Goal: Information Seeking & Learning: Learn about a topic

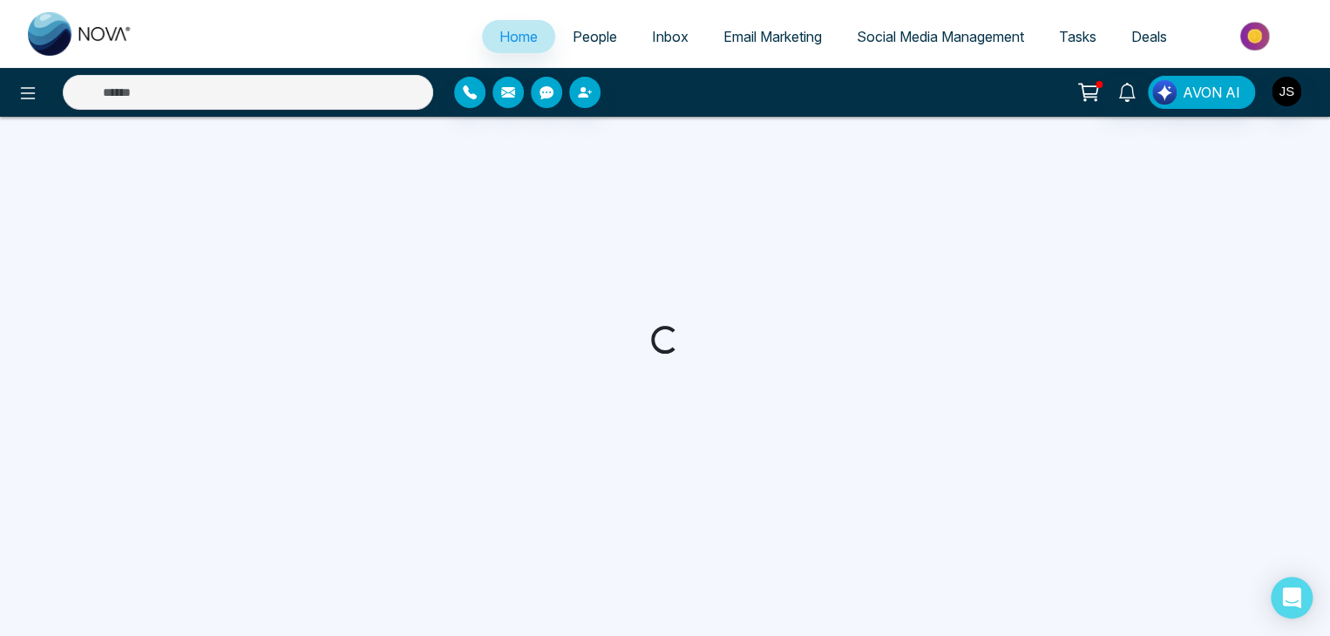
select select "*"
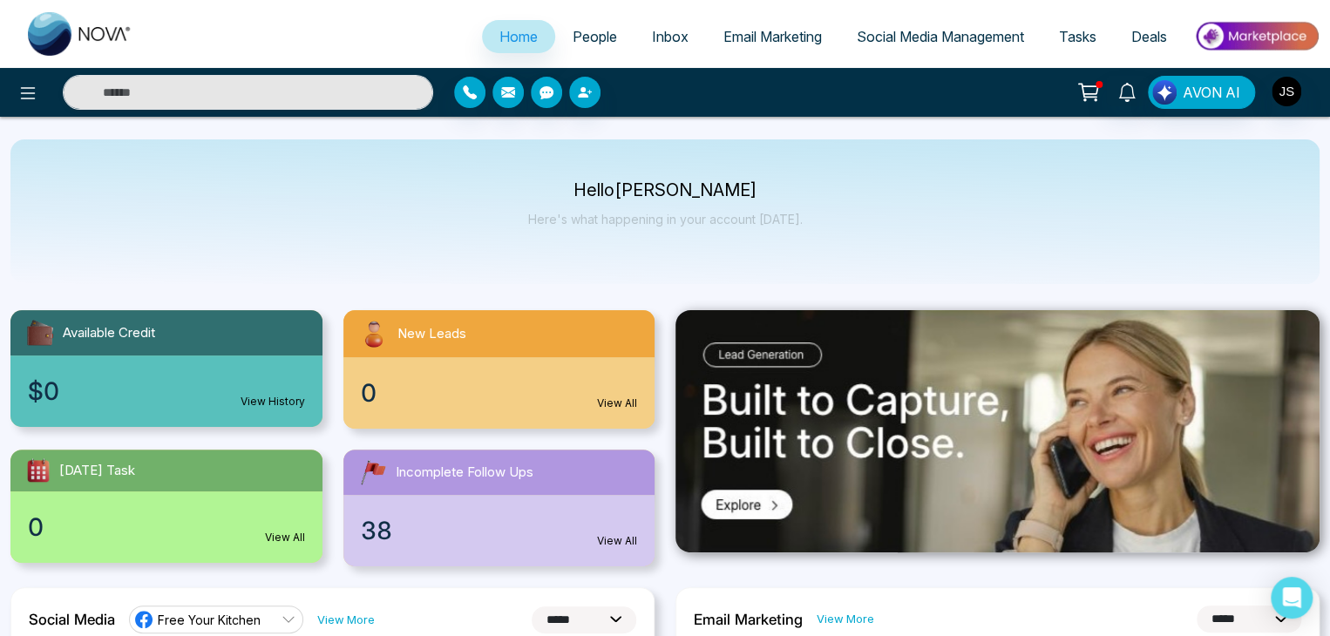
click at [788, 31] on span "Email Marketing" at bounding box center [773, 36] width 99 height 17
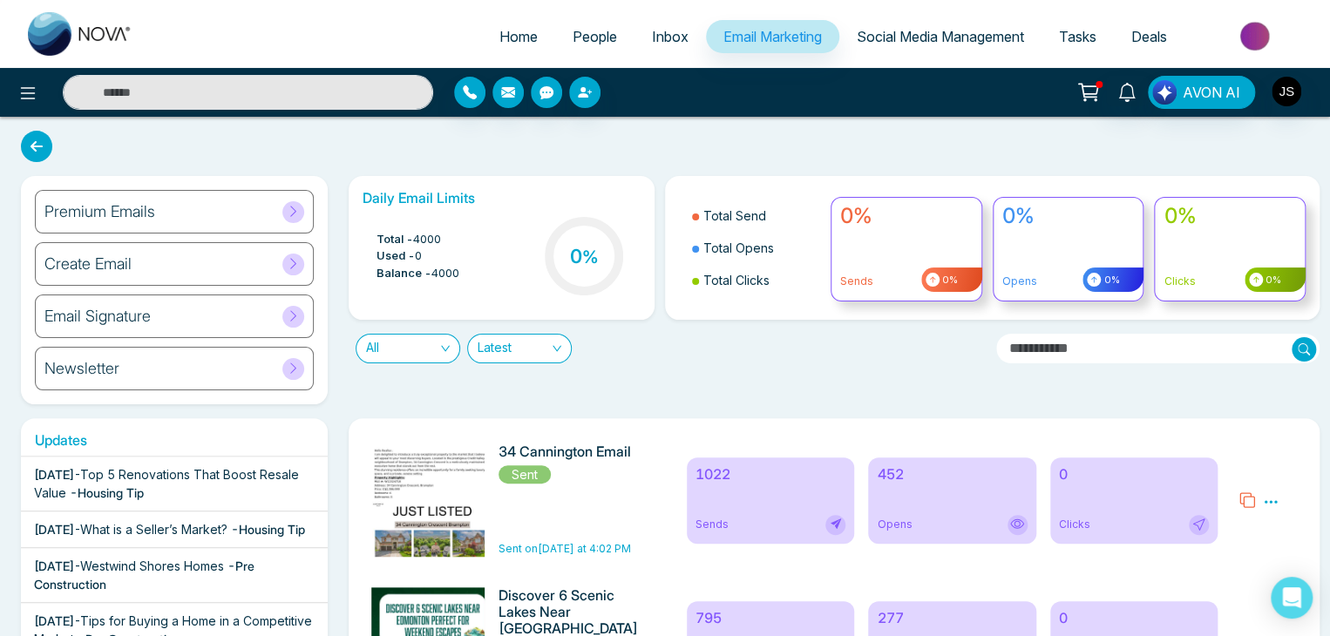
scroll to position [174, 0]
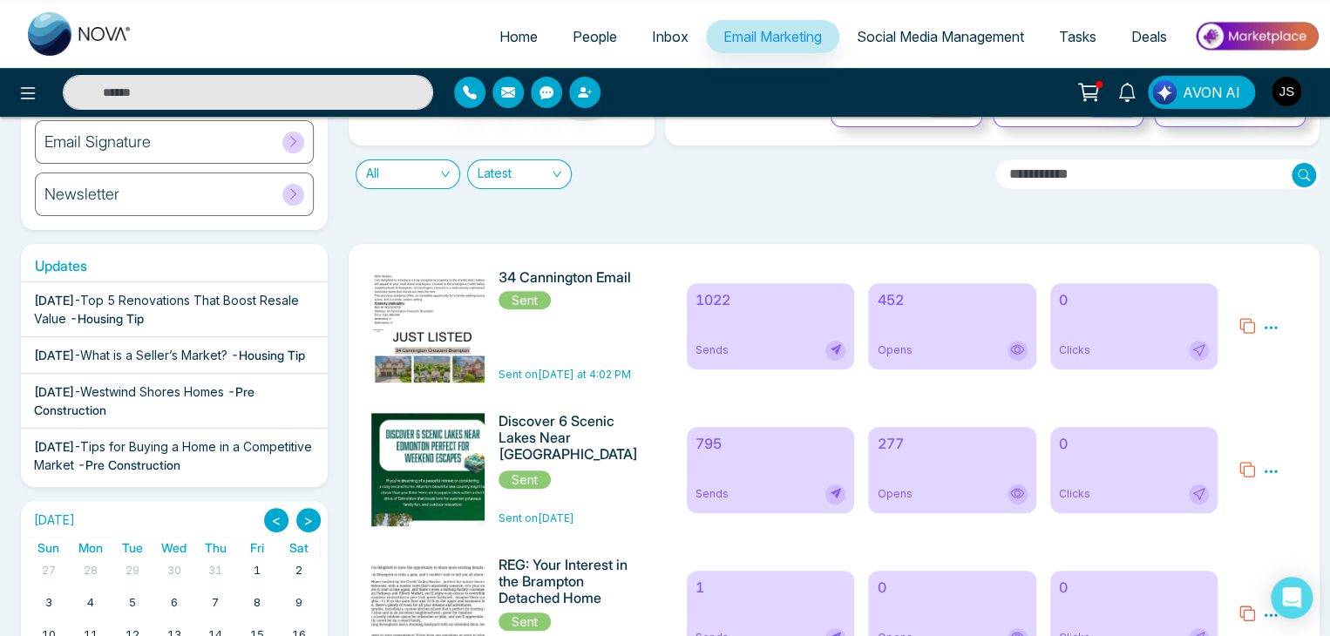
click at [1274, 327] on icon at bounding box center [1271, 328] width 16 height 16
drag, startPoint x: 1239, startPoint y: 378, endPoint x: 1206, endPoint y: 377, distance: 32.3
click at [1239, 378] on link "Analytics" at bounding box center [1239, 377] width 51 height 15
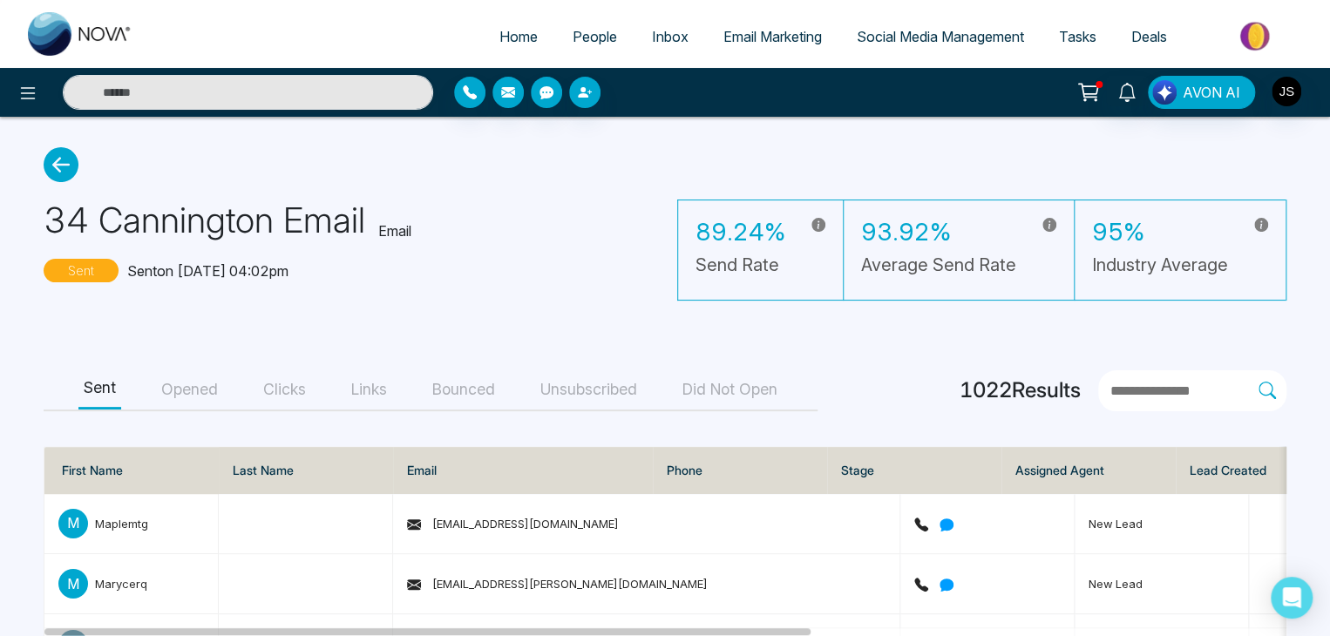
click at [213, 388] on button "Opened" at bounding box center [189, 389] width 67 height 39
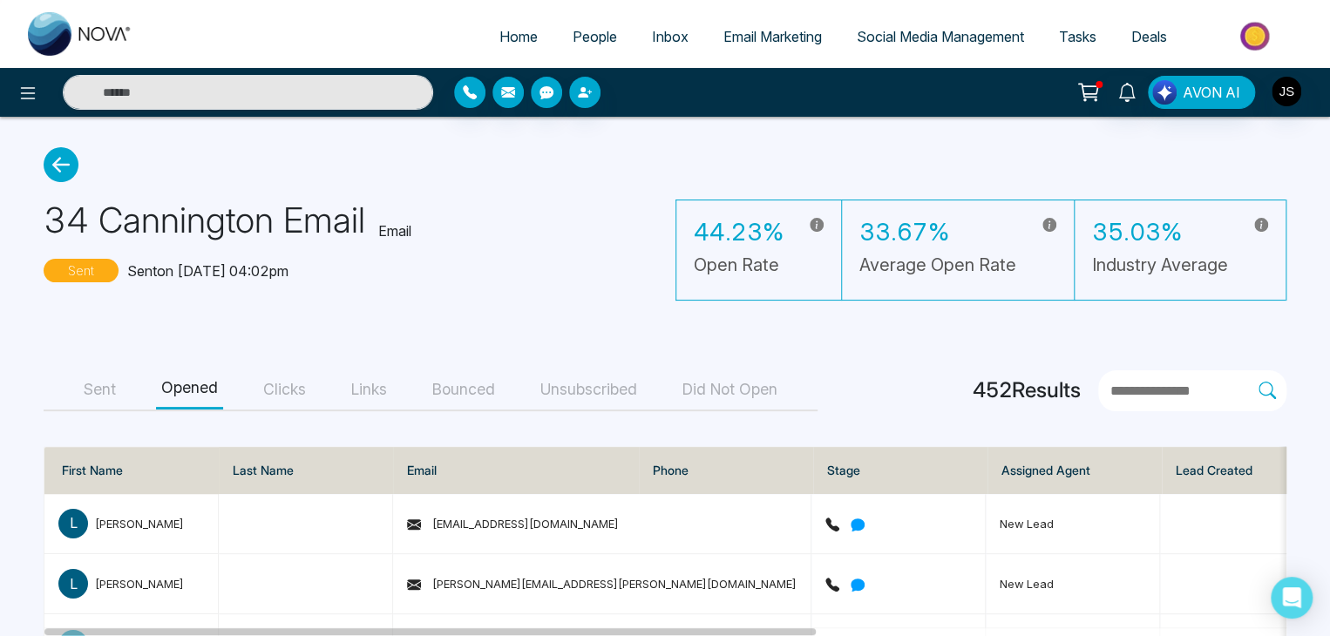
click at [446, 395] on button "Bounced" at bounding box center [463, 389] width 73 height 39
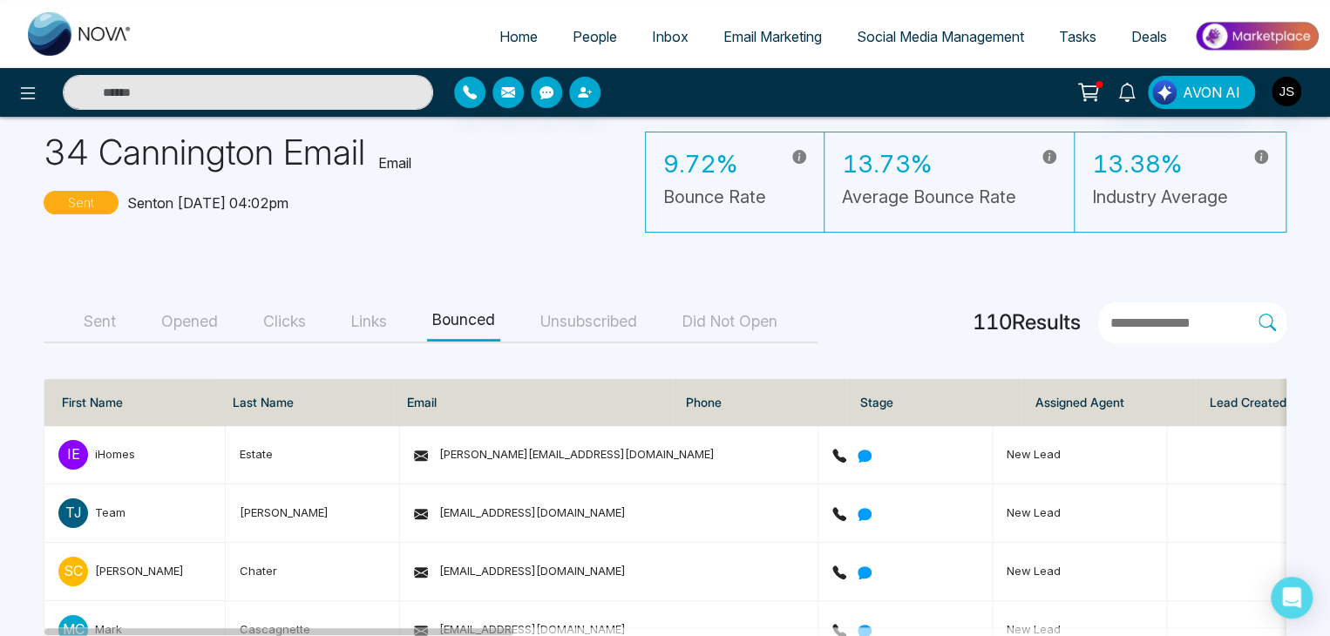
scroll to position [87, 0]
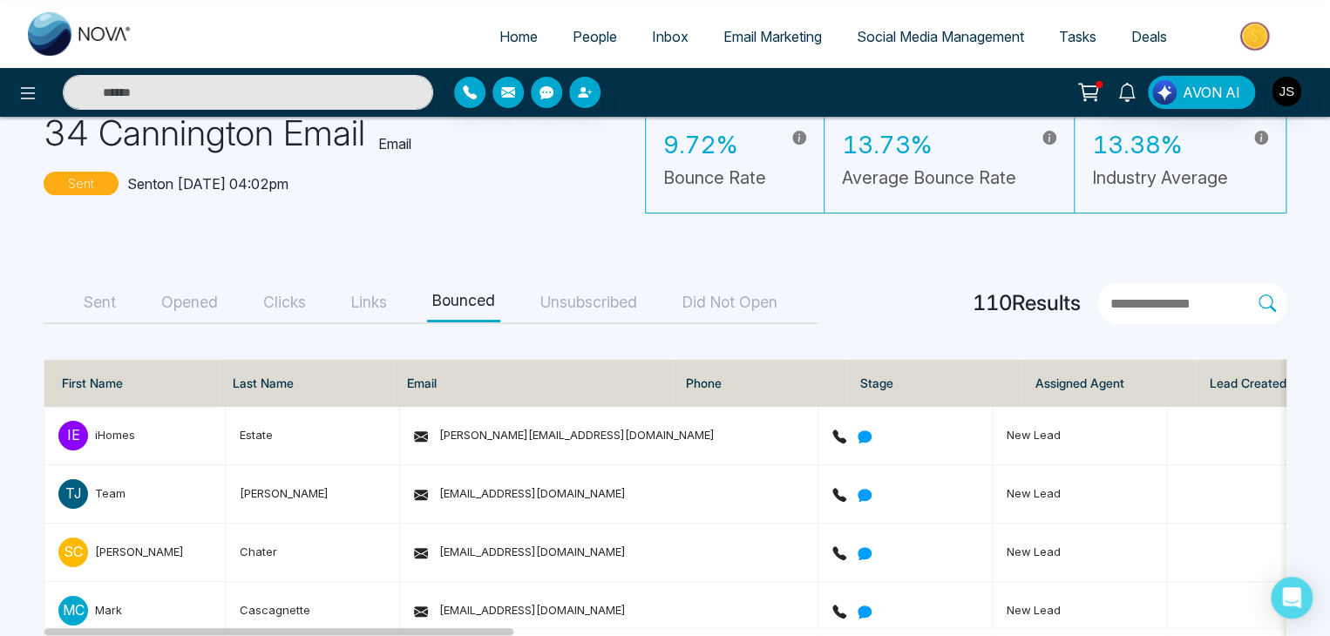
click at [569, 311] on button "Unsubscribed" at bounding box center [588, 302] width 107 height 39
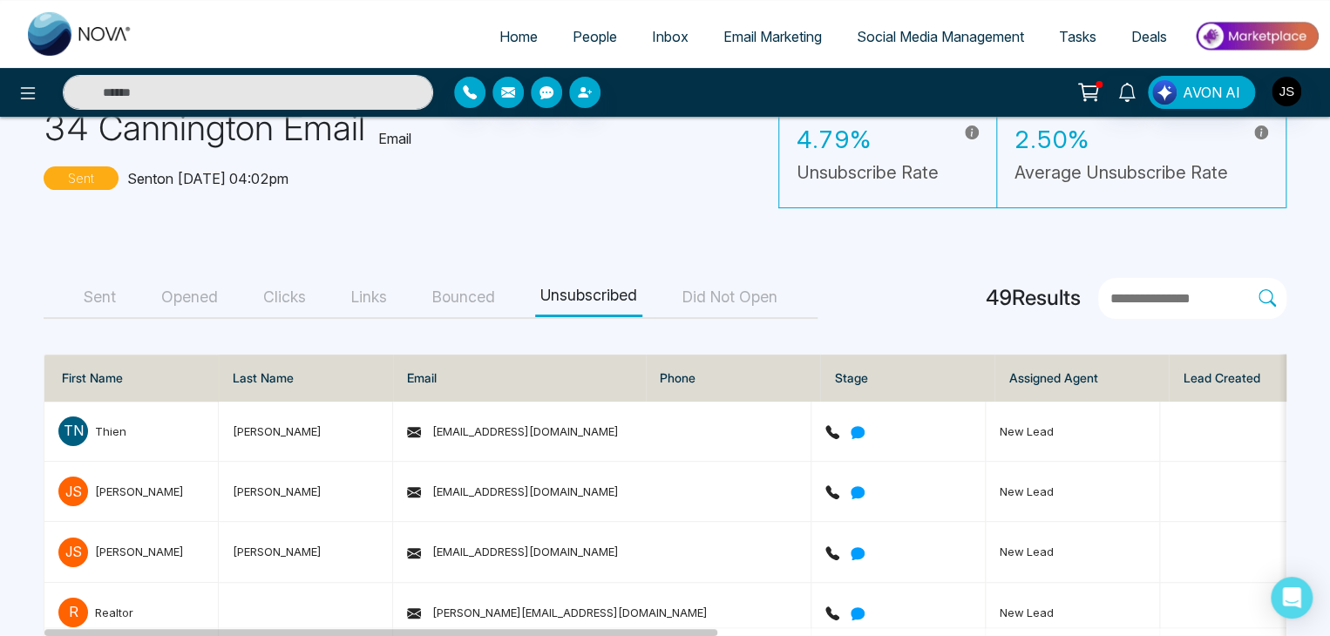
scroll to position [0, 0]
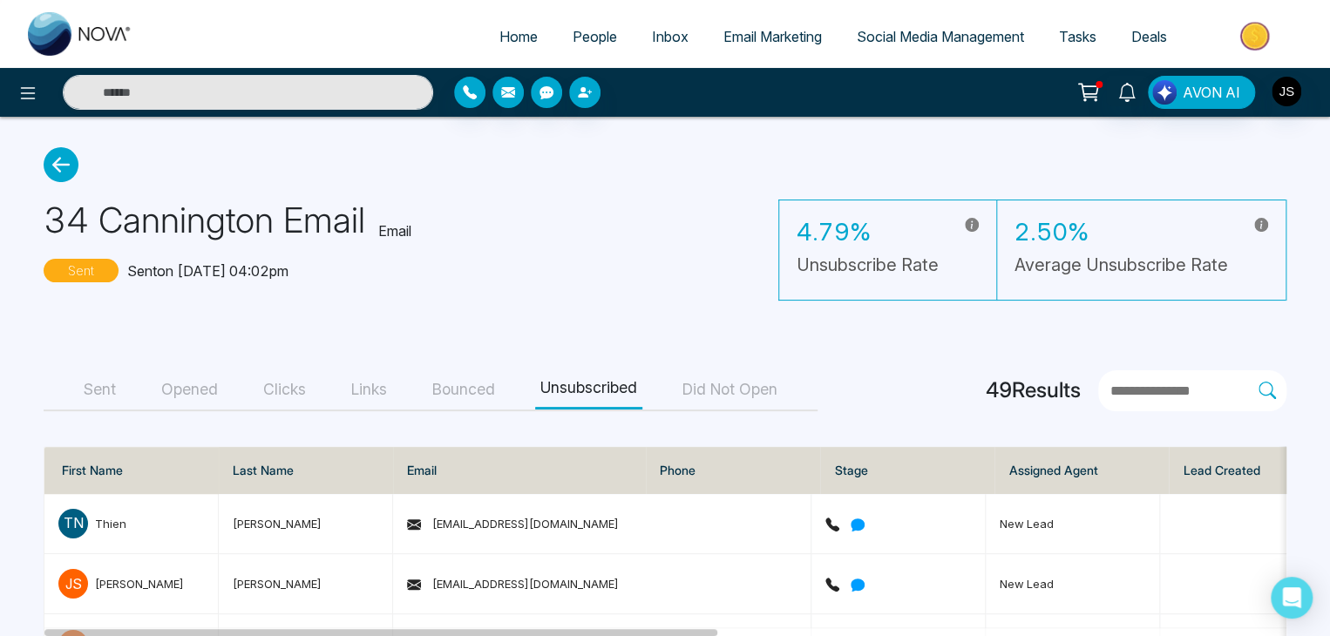
click at [733, 391] on button "Did Not Open" at bounding box center [729, 389] width 105 height 39
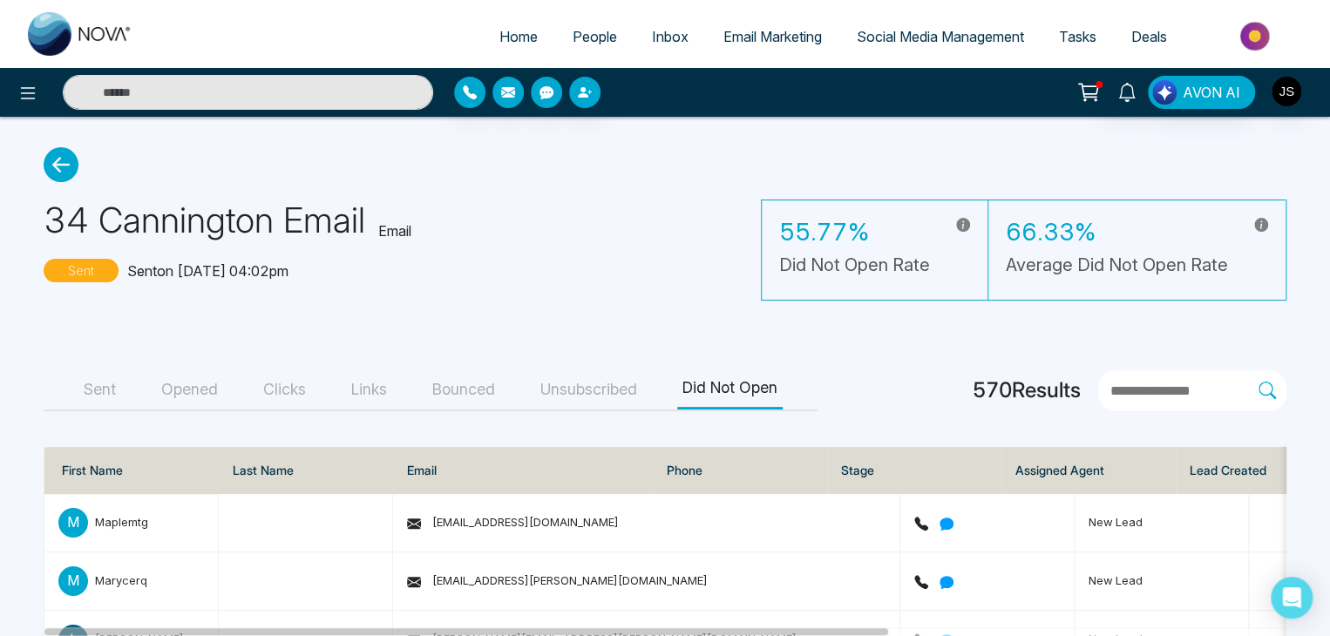
click at [500, 34] on span "Home" at bounding box center [519, 36] width 38 height 17
select select "*"
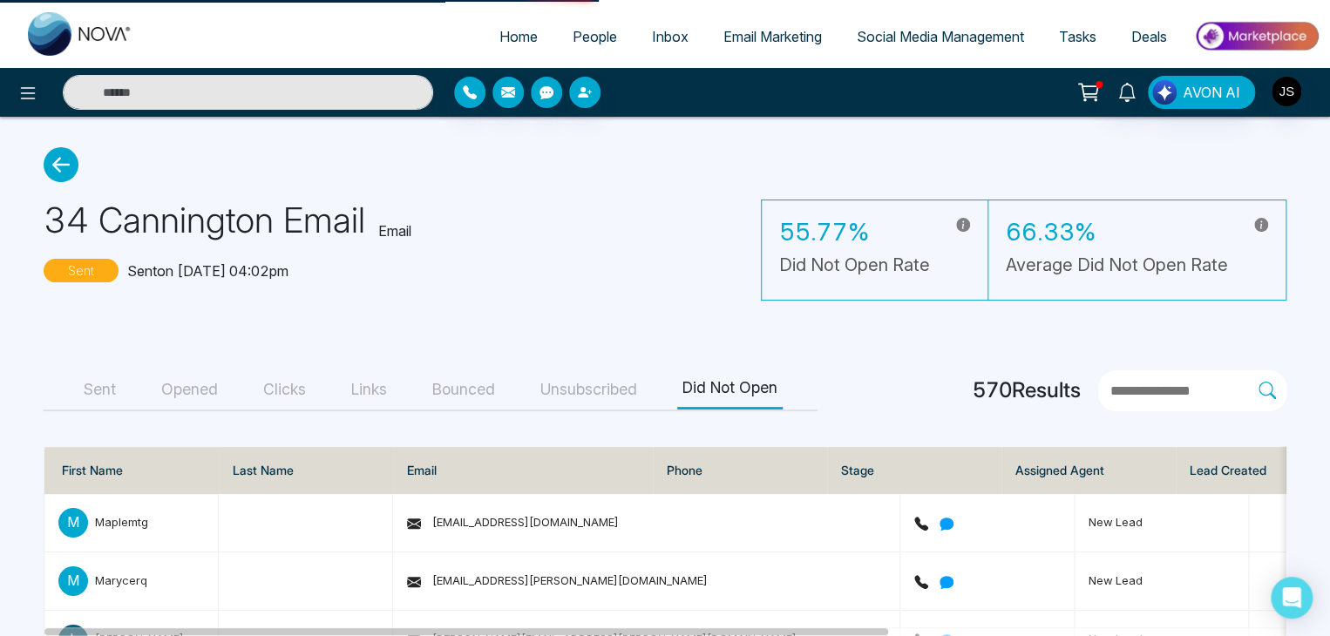
select select "*"
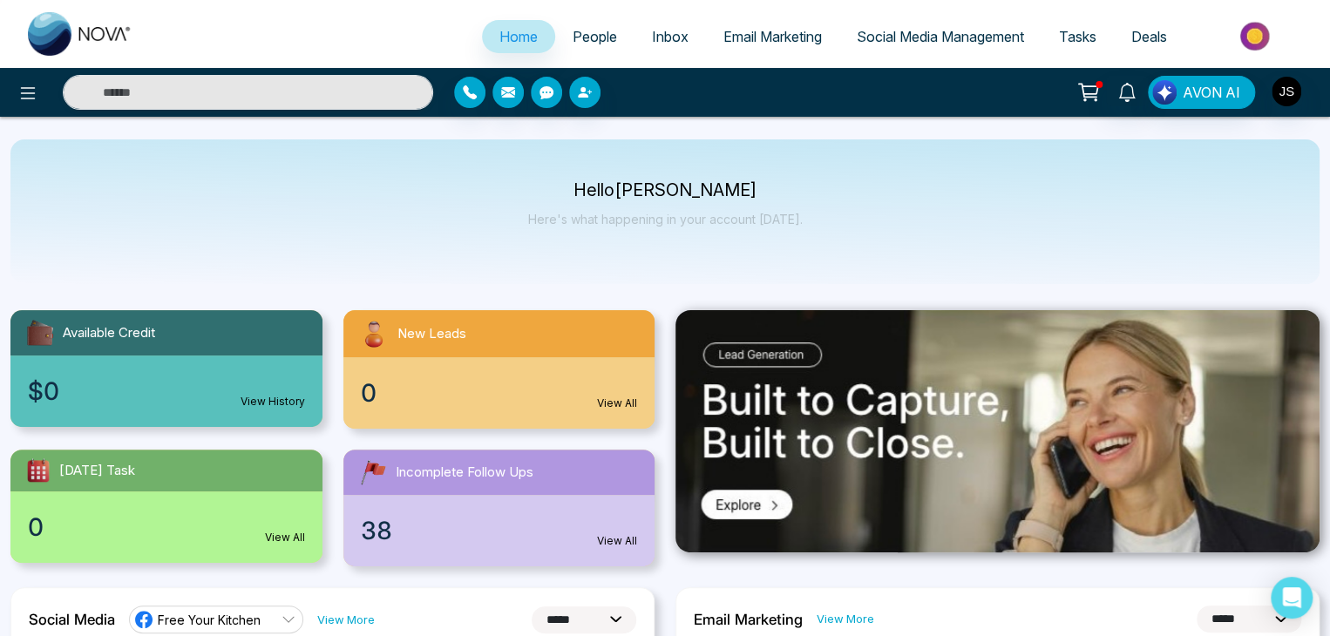
click at [1080, 34] on span "Tasks" at bounding box center [1077, 36] width 37 height 17
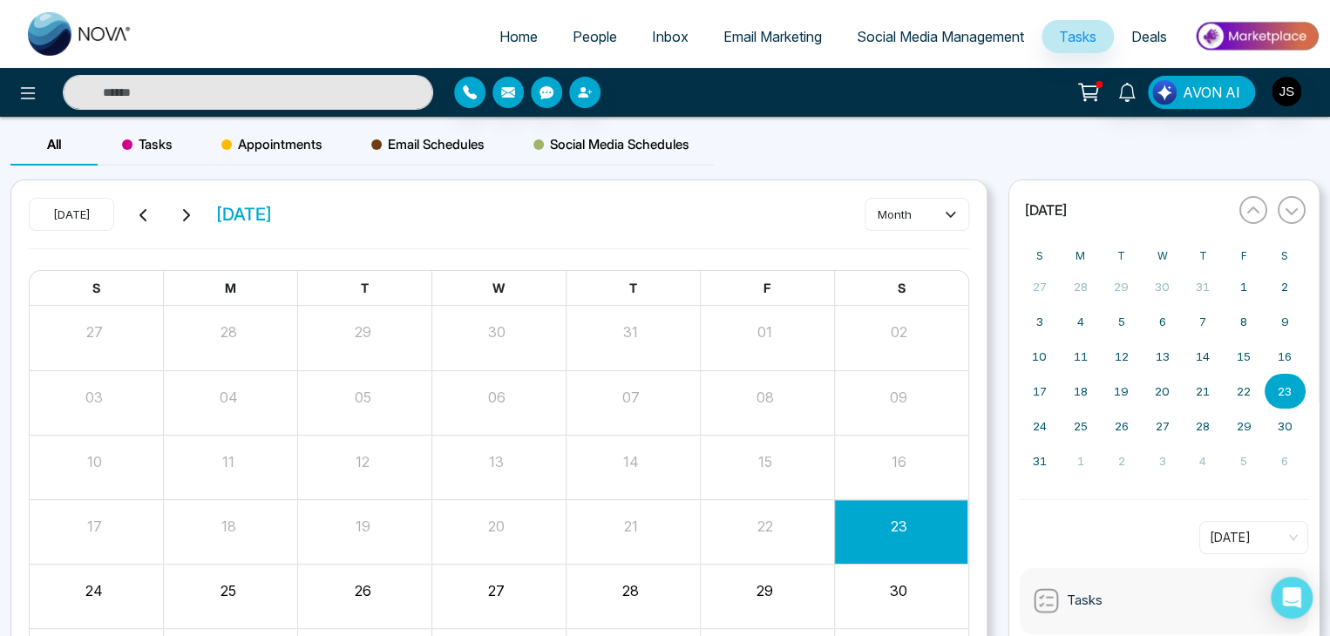
click at [951, 39] on span "Social Media Management" at bounding box center [940, 36] width 167 height 17
